Goal: Task Accomplishment & Management: Use online tool/utility

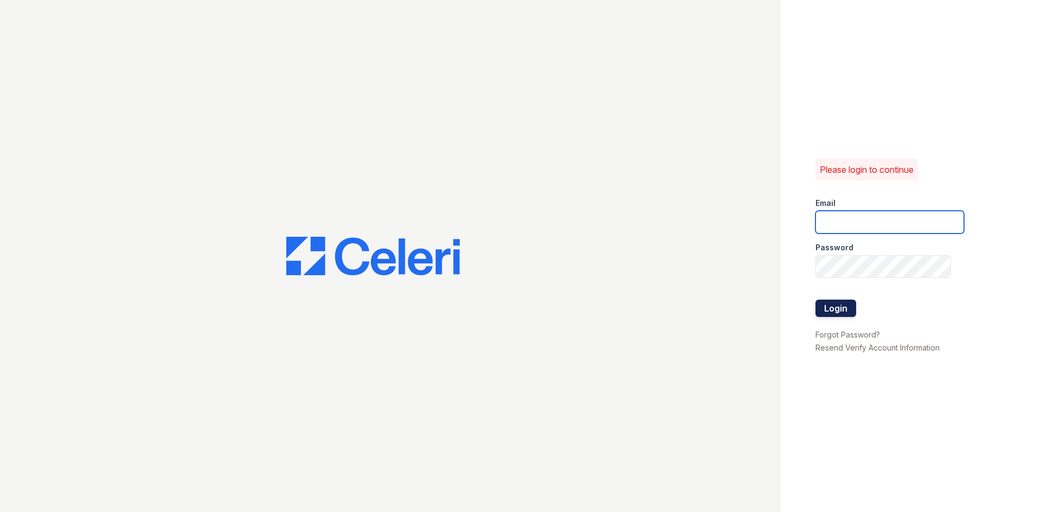
type input "timberview.pm@cafmanagement.com"
click at [844, 304] on button "Login" at bounding box center [836, 308] width 41 height 17
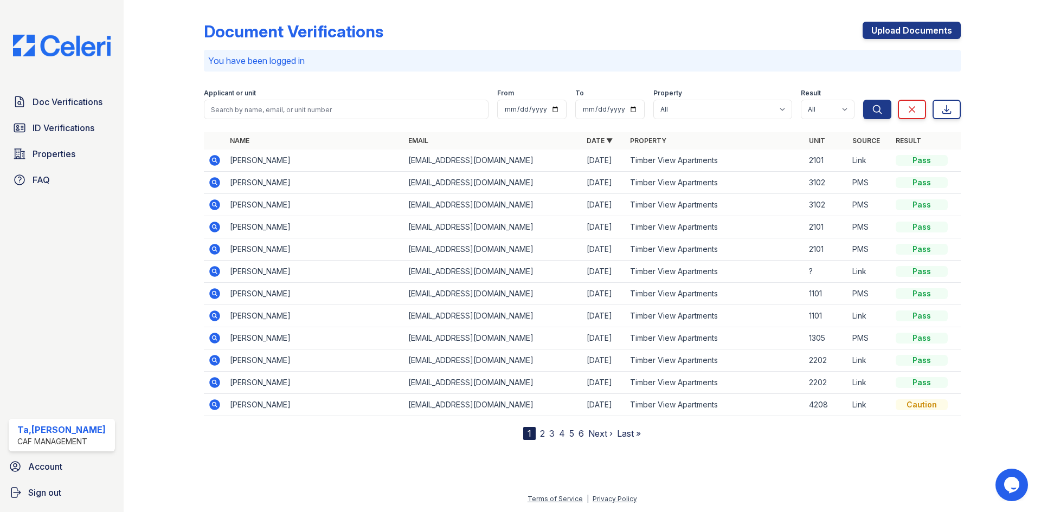
click at [88, 129] on span "ID Verifications" at bounding box center [64, 127] width 62 height 13
